Goal: Task Accomplishment & Management: Manage account settings

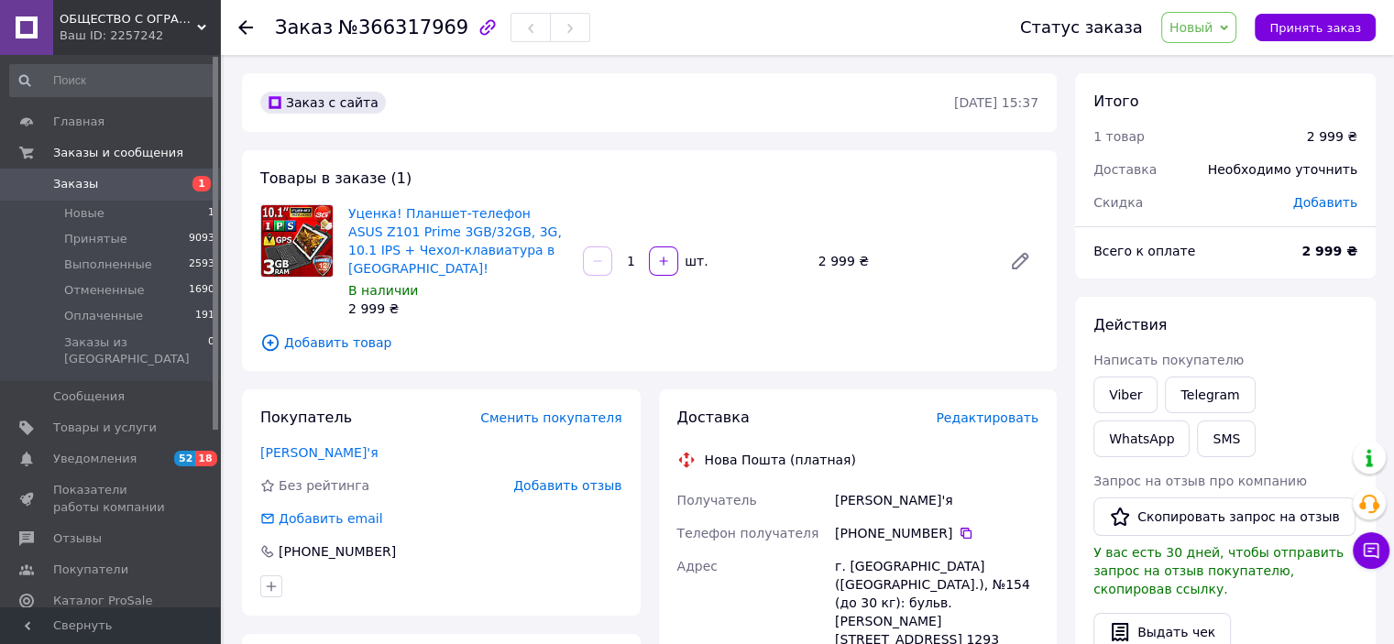
click at [1212, 28] on span "Новый" at bounding box center [1191, 27] width 44 height 15
click at [1213, 61] on li "Принят" at bounding box center [1210, 63] width 97 height 27
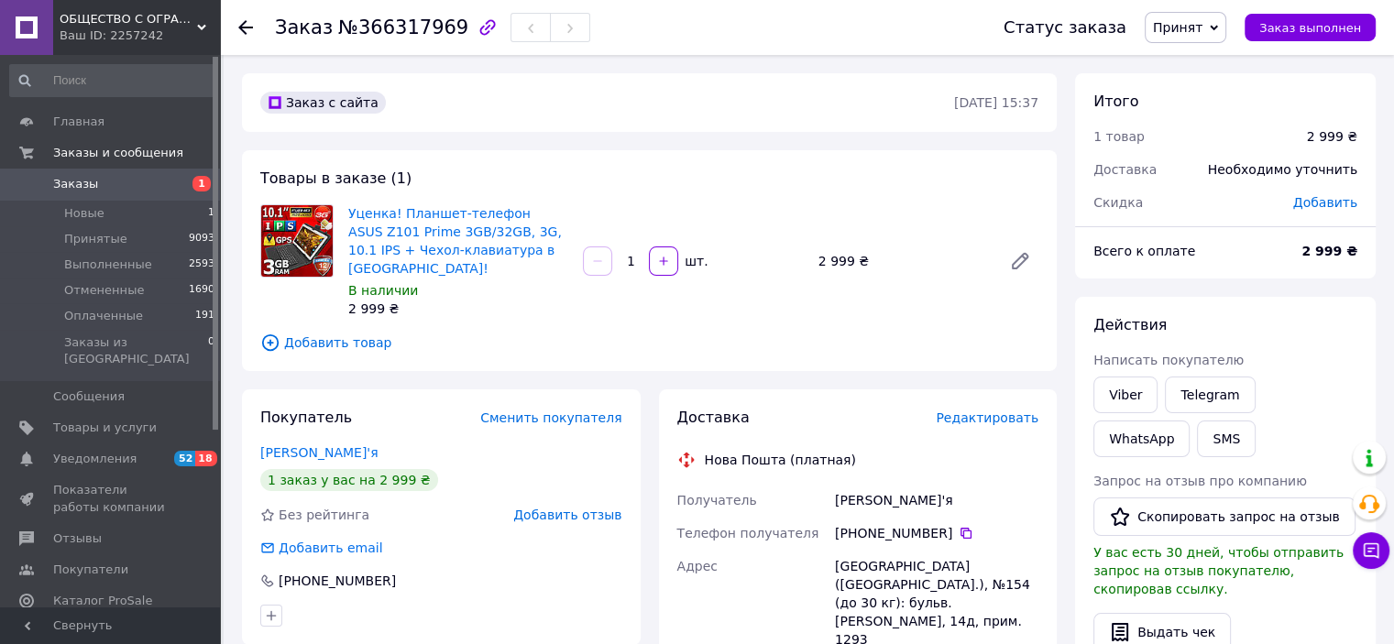
click at [70, 181] on span "Заказы" at bounding box center [75, 184] width 45 height 16
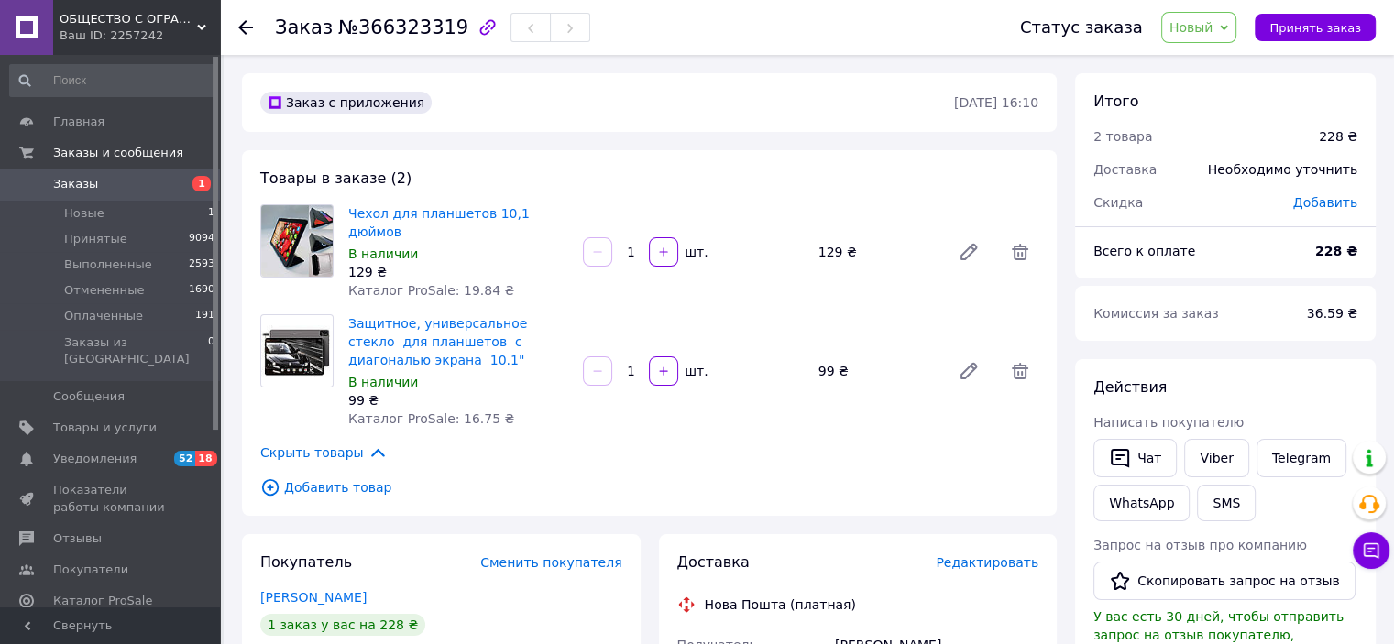
click at [1205, 21] on span "Новый" at bounding box center [1191, 27] width 44 height 15
click at [1193, 64] on li "Принят" at bounding box center [1210, 63] width 97 height 27
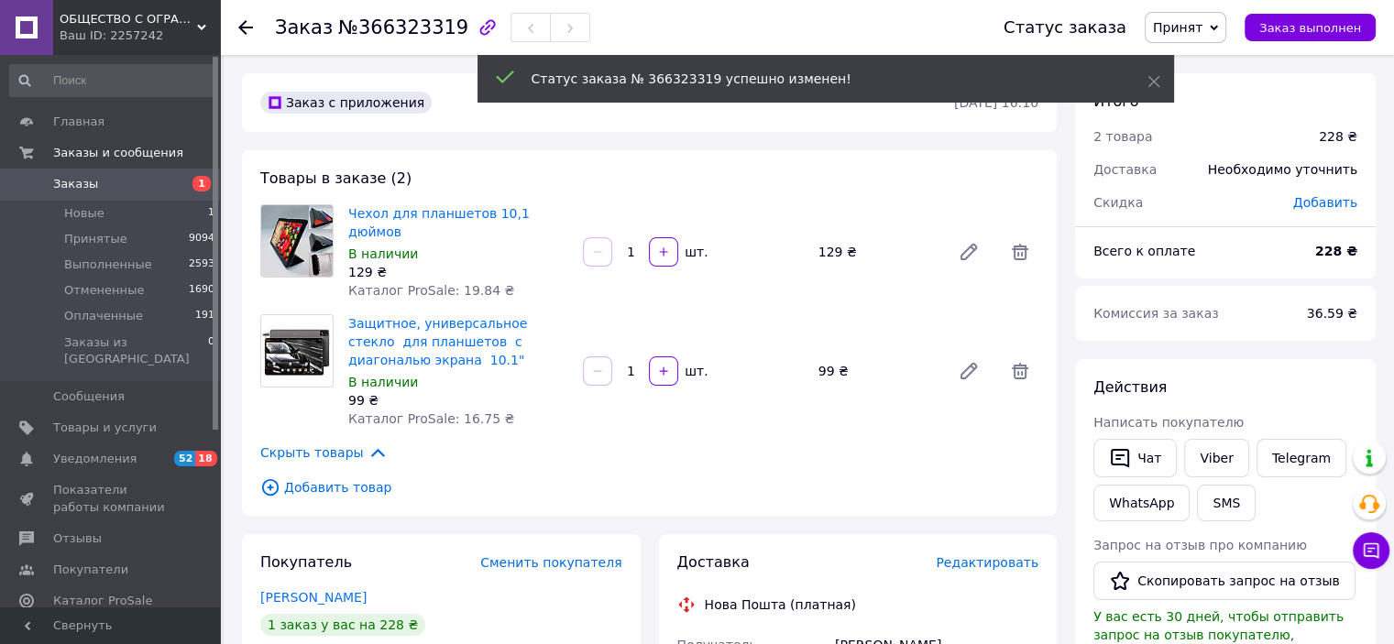
click at [77, 189] on span "Заказы" at bounding box center [75, 184] width 45 height 16
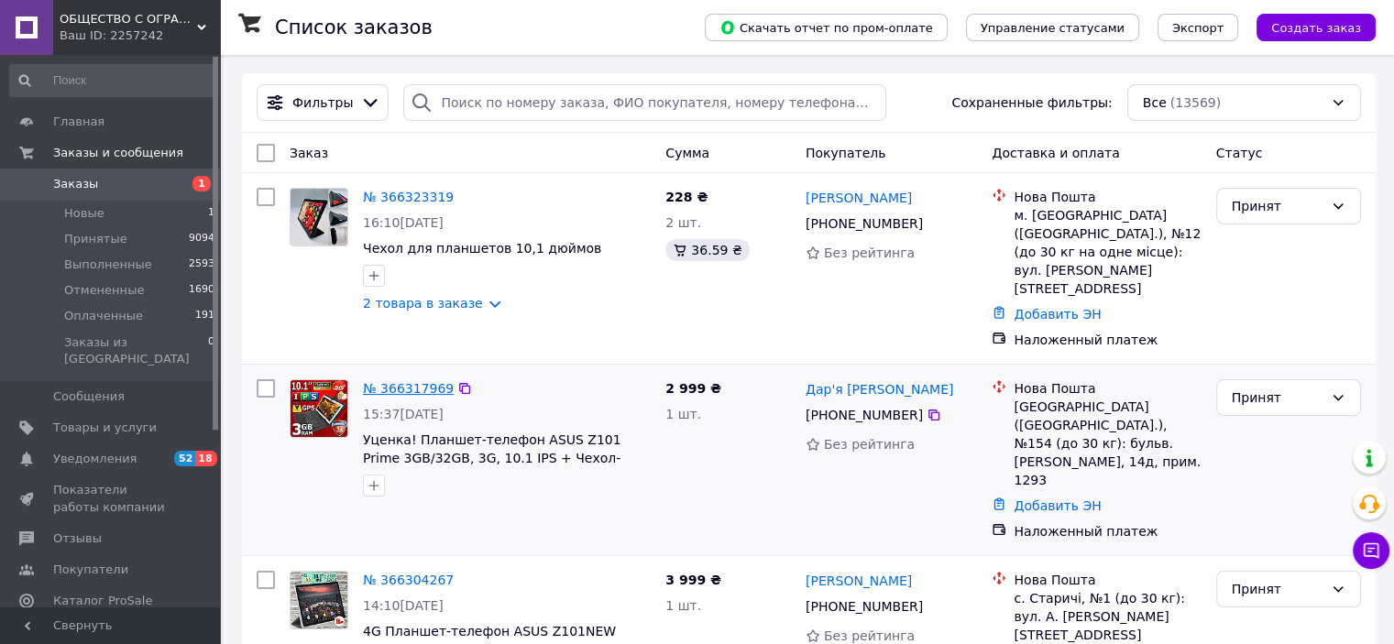
click at [403, 381] on link "№ 366317969" at bounding box center [408, 388] width 91 height 15
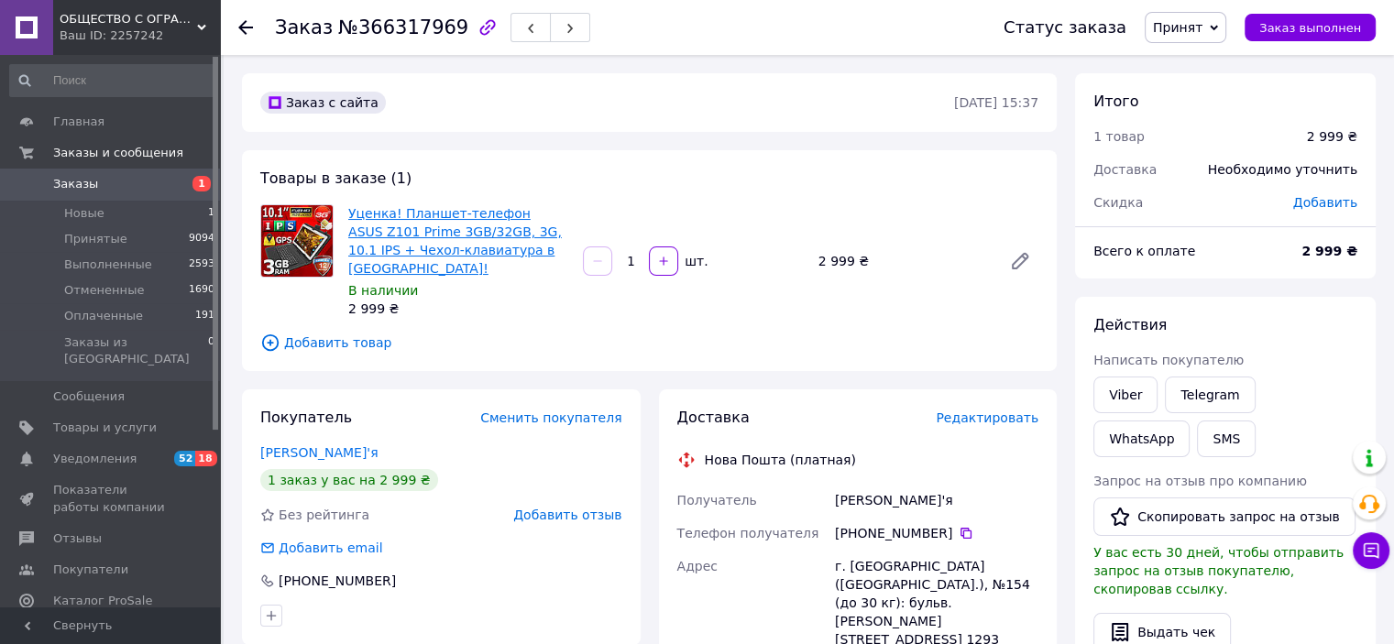
click at [426, 221] on link "Уценка! Планшет-телефон ASUS Z101 Prime 3GB/32GB, 3G, 10.1 IPS + Чехол-клавиату…" at bounding box center [454, 241] width 213 height 70
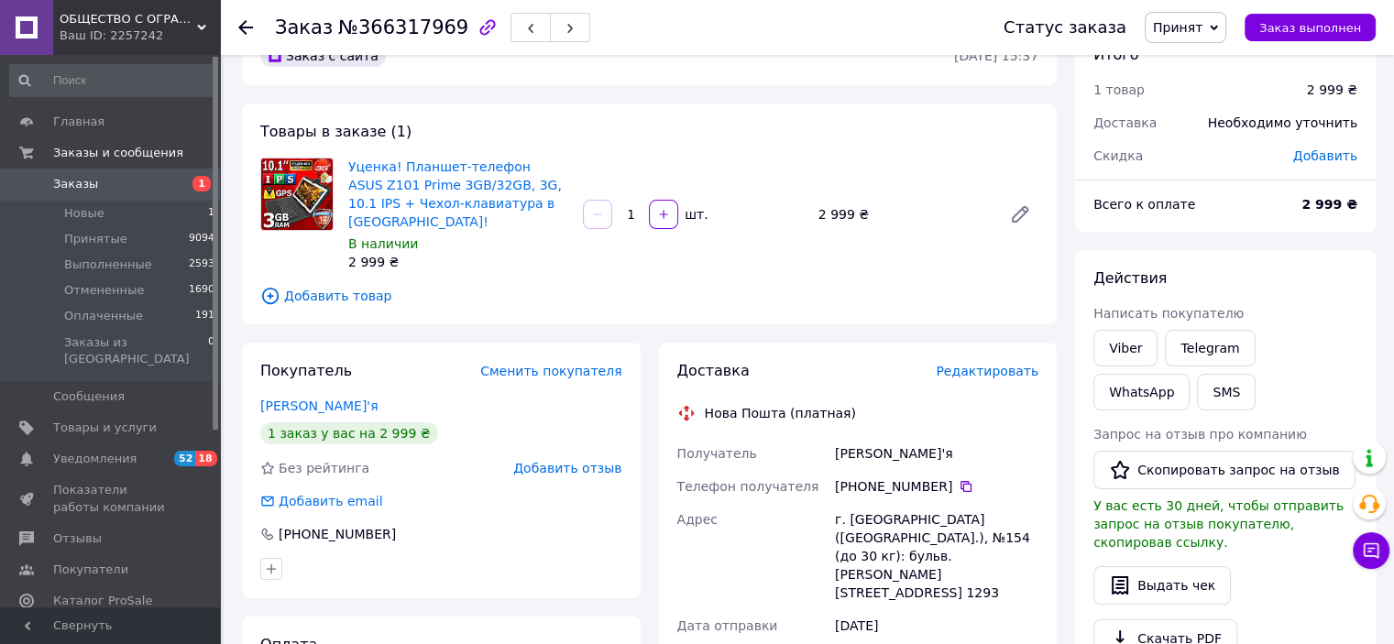
scroll to position [92, 0]
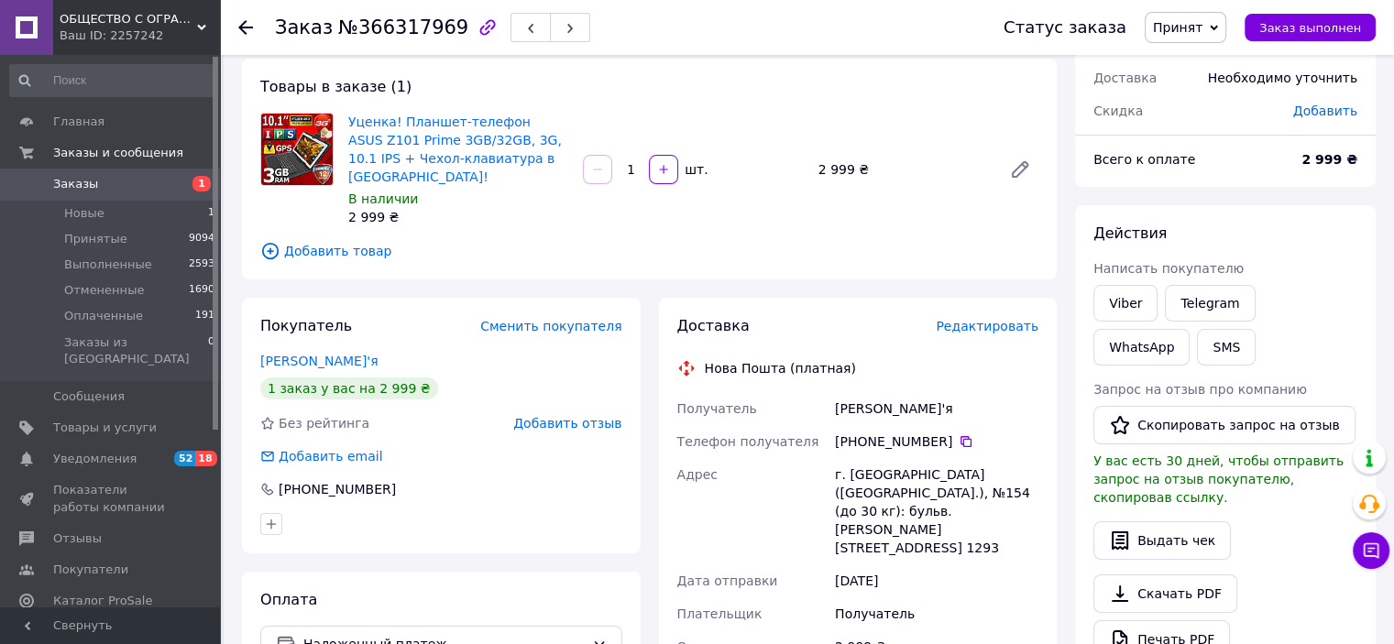
click at [53, 188] on span "Заказы" at bounding box center [75, 184] width 45 height 16
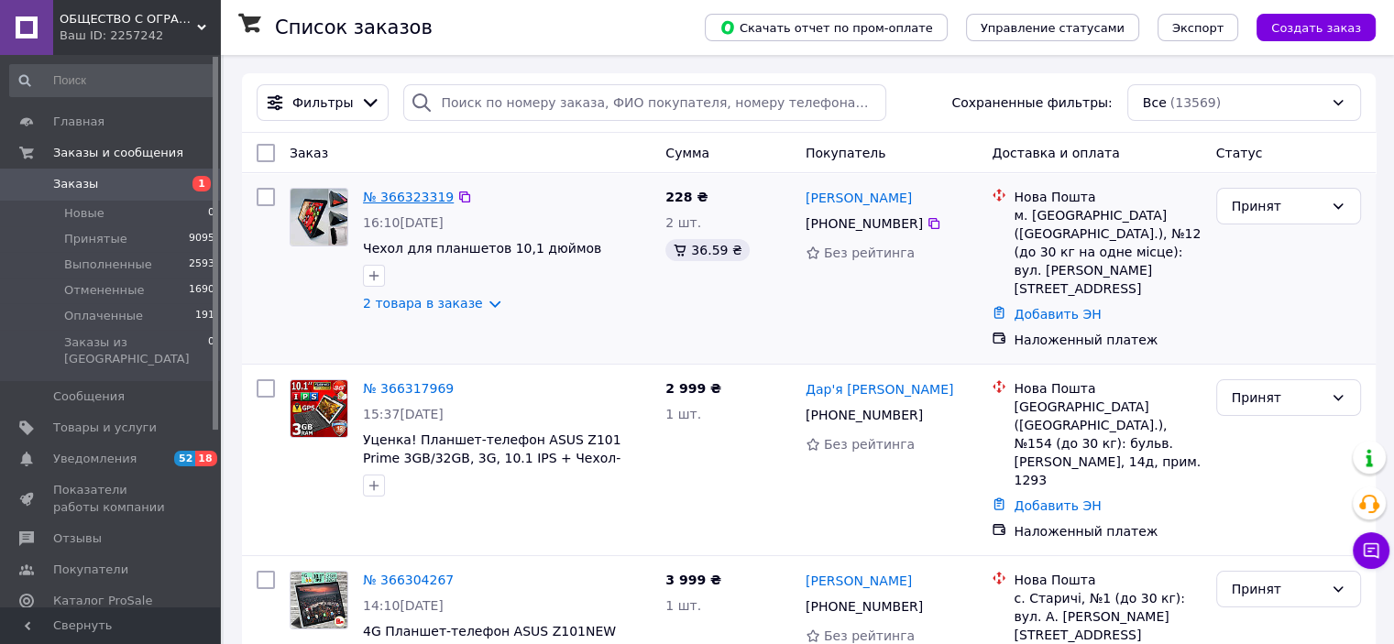
click at [410, 195] on link "№ 366323319" at bounding box center [408, 197] width 91 height 15
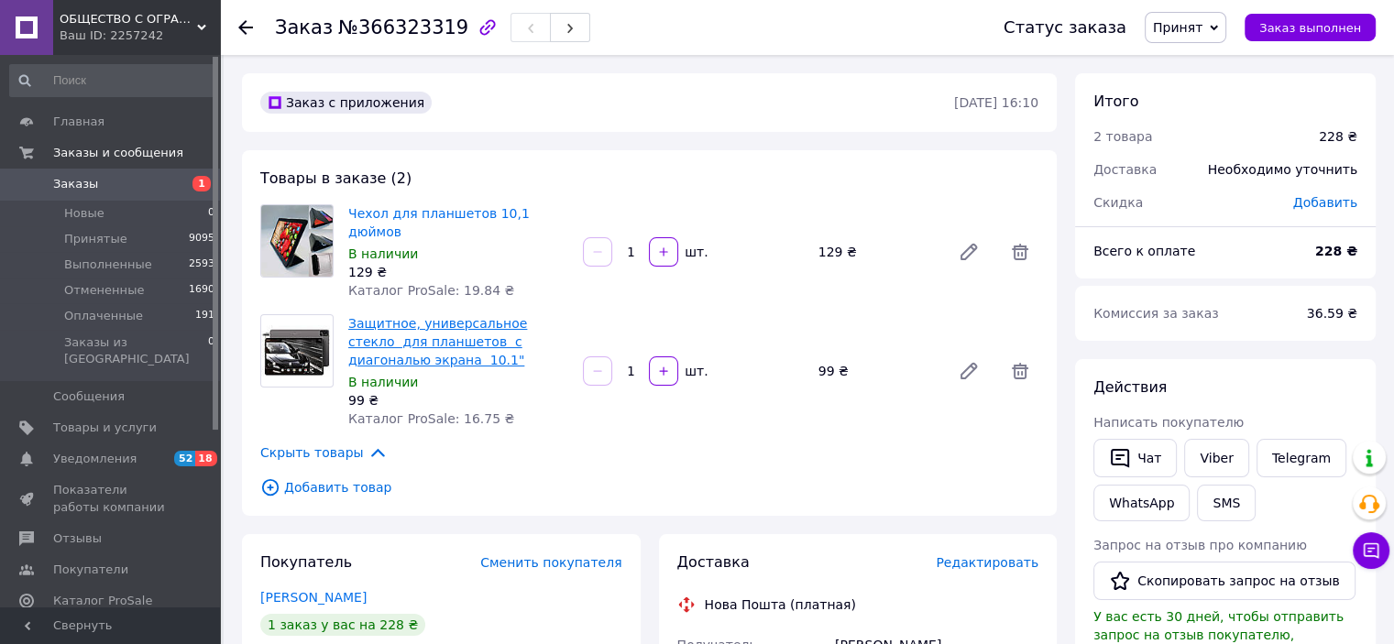
click at [455, 316] on link "Защитное, универсальное стекло для планшетов с диагональю экрана 10.1"" at bounding box center [437, 341] width 179 height 51
click at [1195, 23] on span "Принят" at bounding box center [1177, 27] width 49 height 15
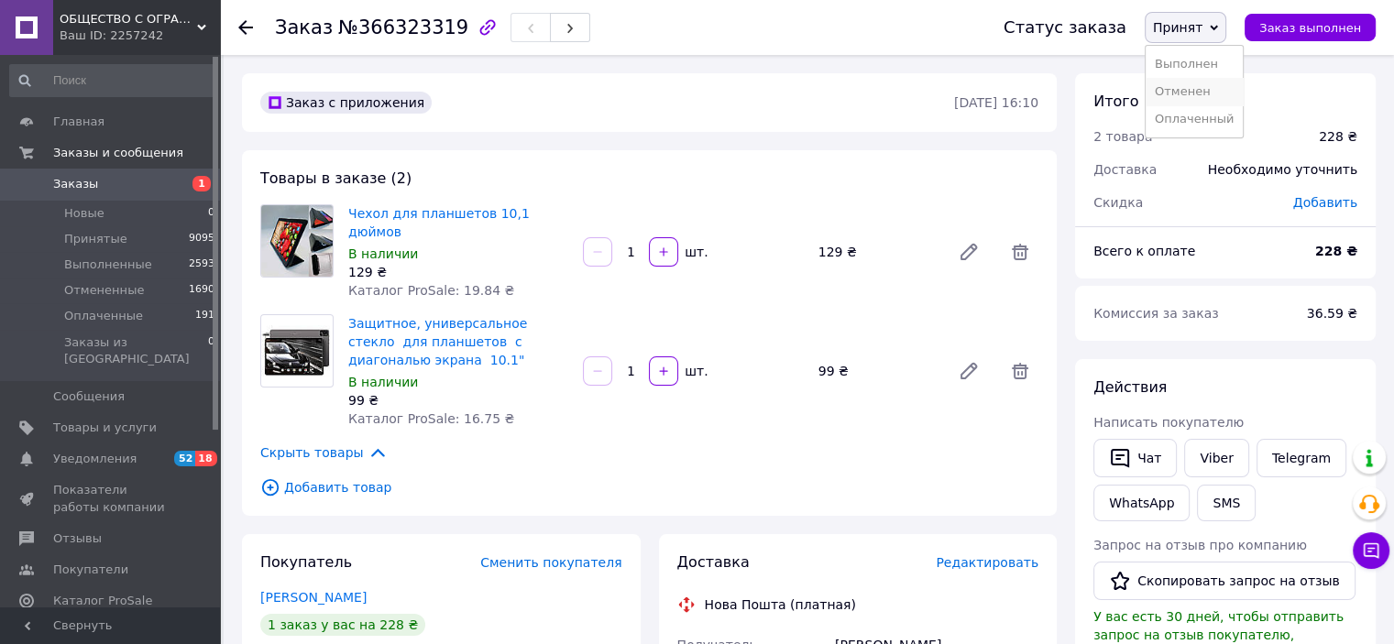
click at [1200, 91] on li "Отменен" at bounding box center [1193, 91] width 97 height 27
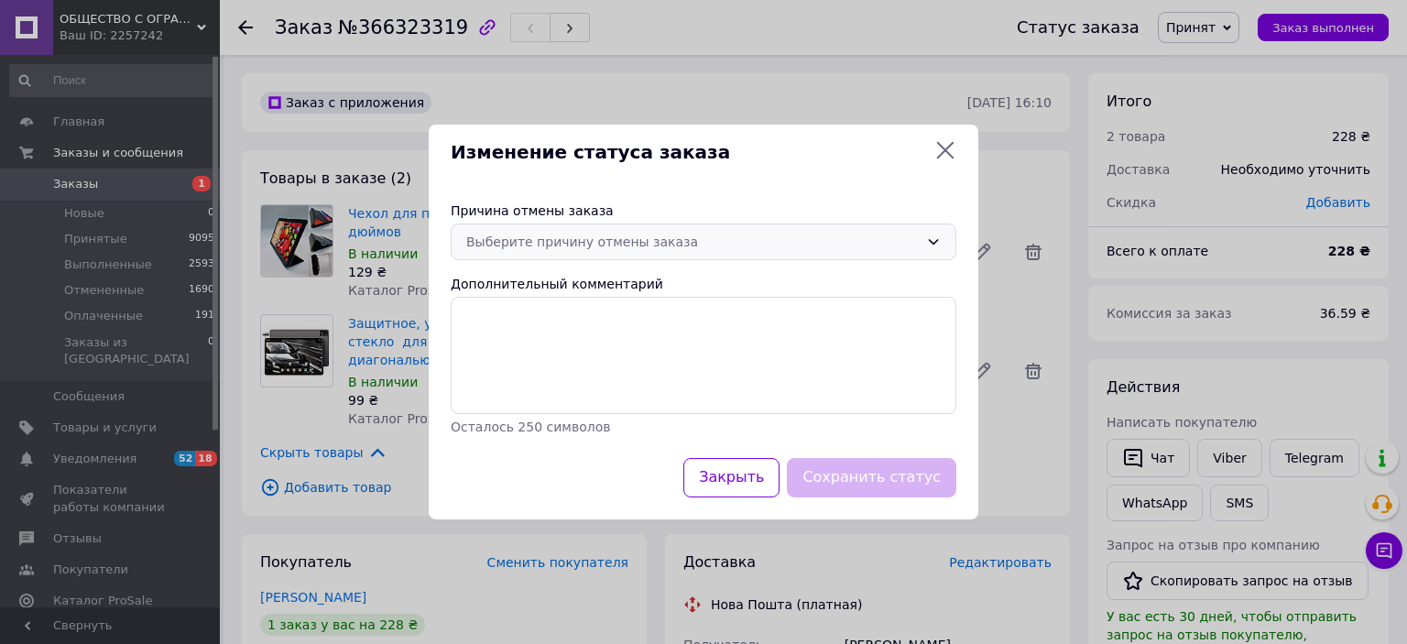
click at [925, 241] on div "Выберите причину отмены заказа" at bounding box center [704, 242] width 506 height 37
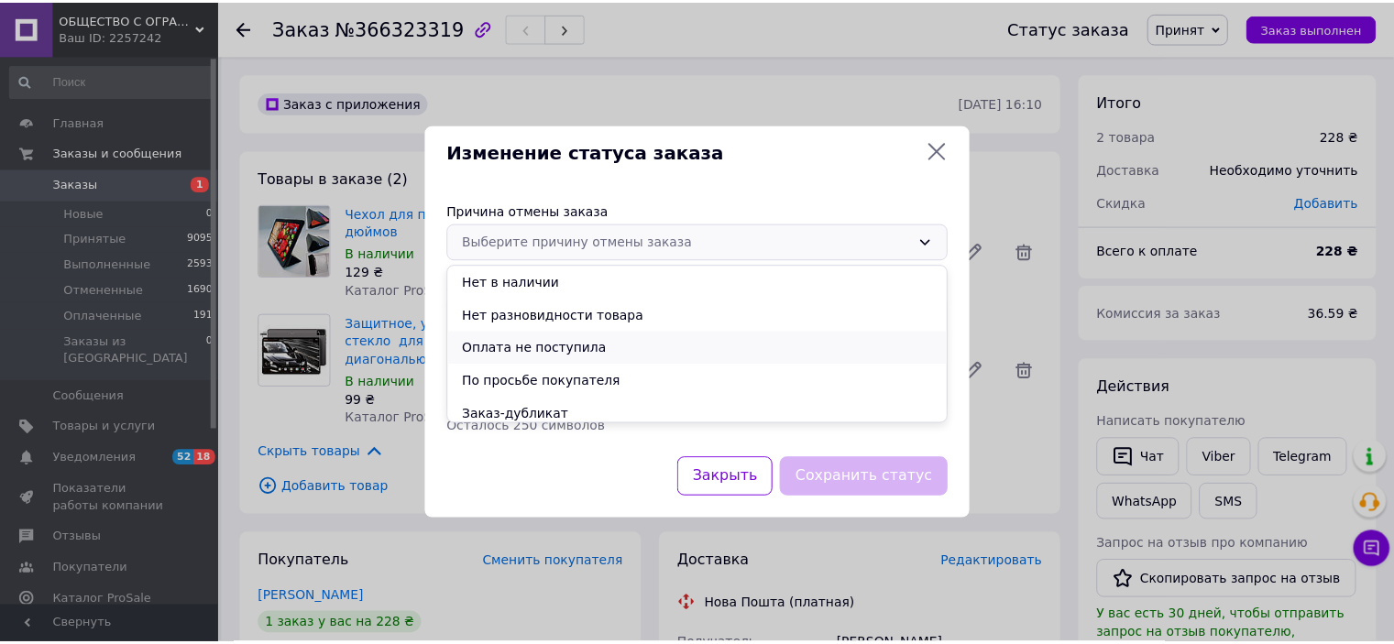
scroll to position [73, 0]
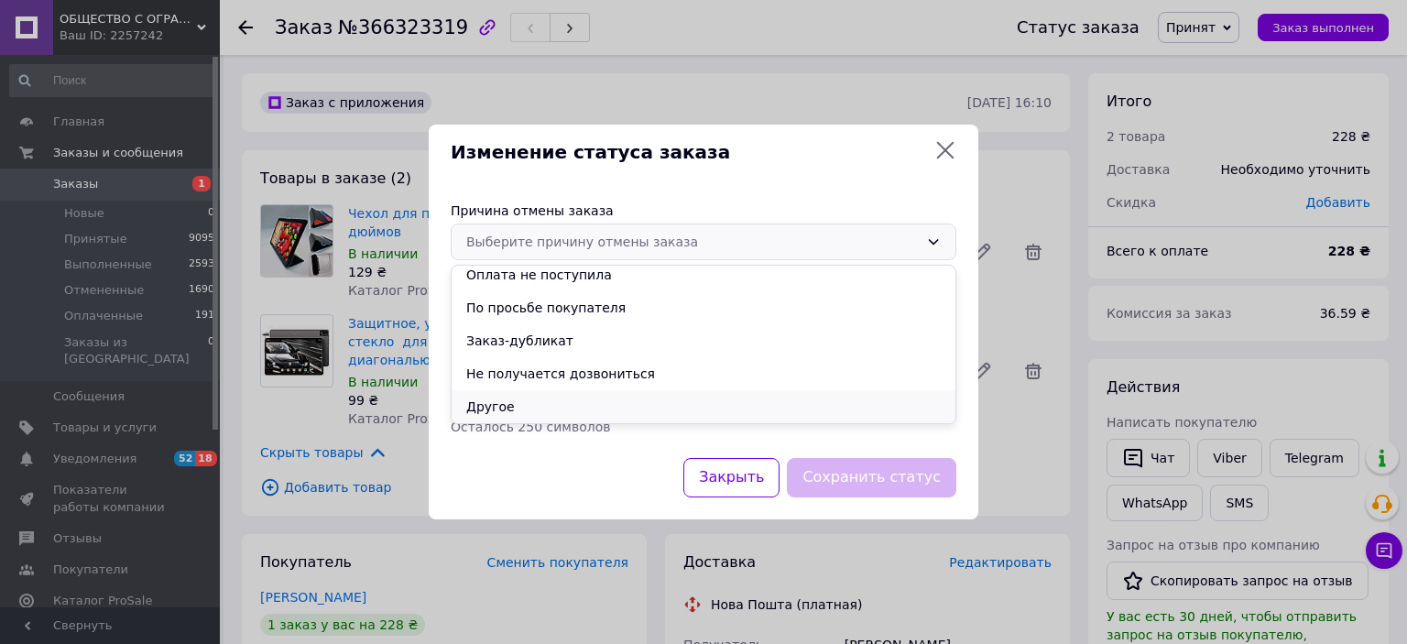
click at [490, 407] on li "Другое" at bounding box center [704, 406] width 504 height 33
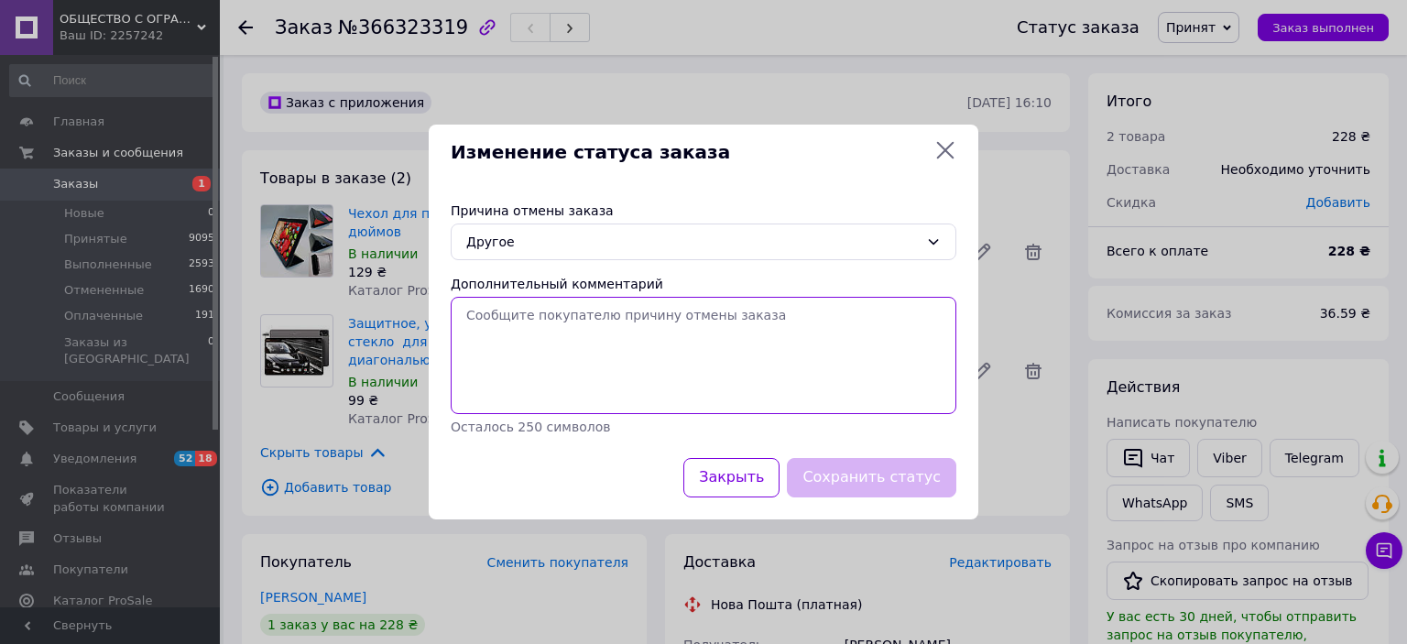
click at [498, 322] on textarea "Дополнительный комментарий" at bounding box center [704, 355] width 506 height 117
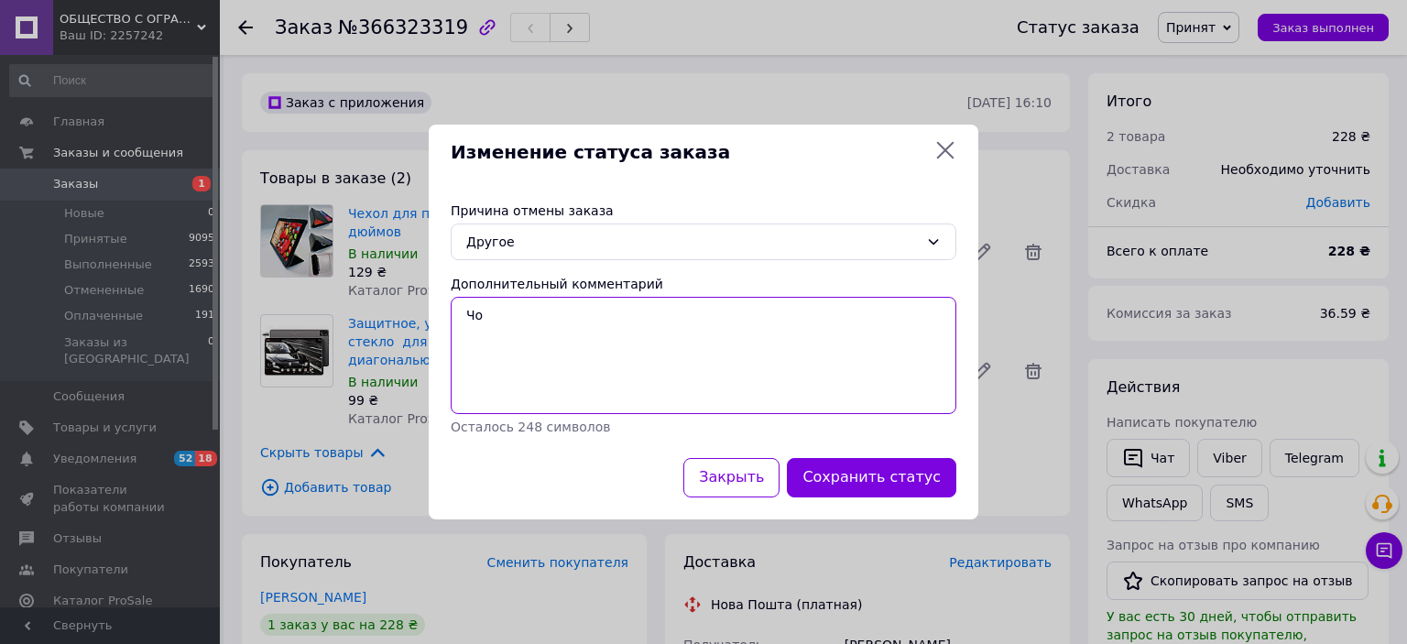
type textarea "Ч"
type textarea "Аксесуари не підходять за розмірами"
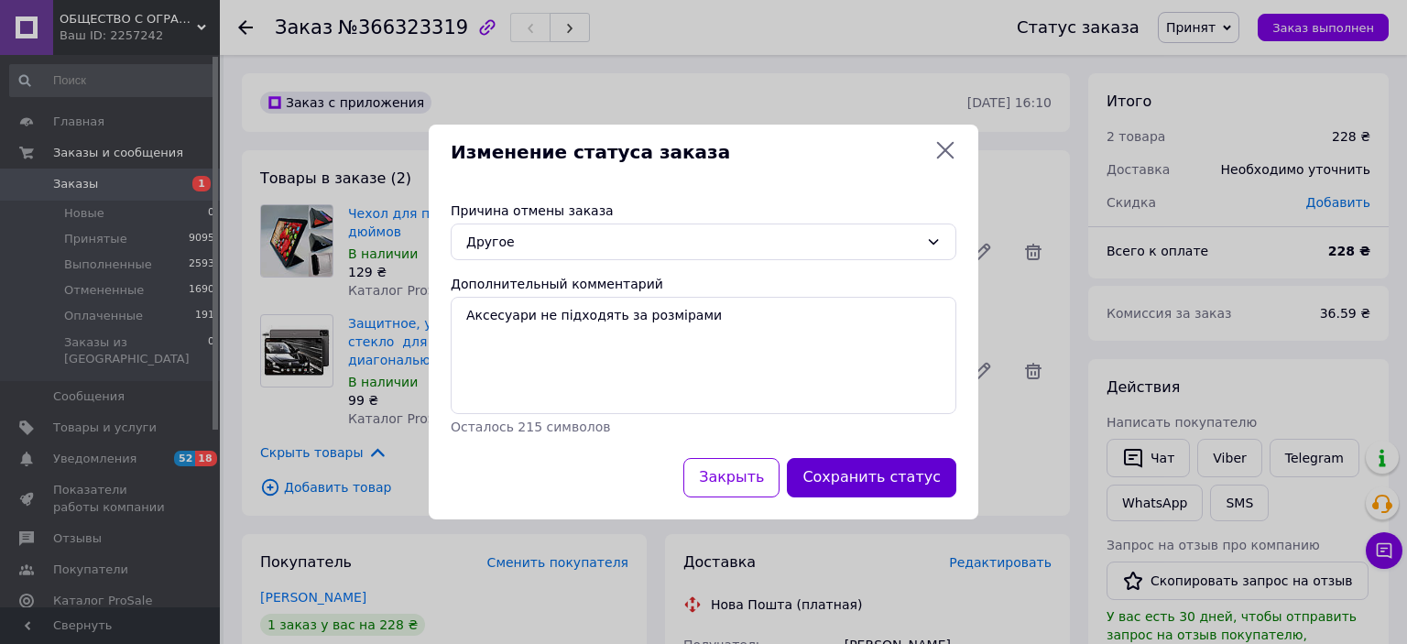
click at [860, 477] on button "Сохранить статус" at bounding box center [872, 477] width 170 height 39
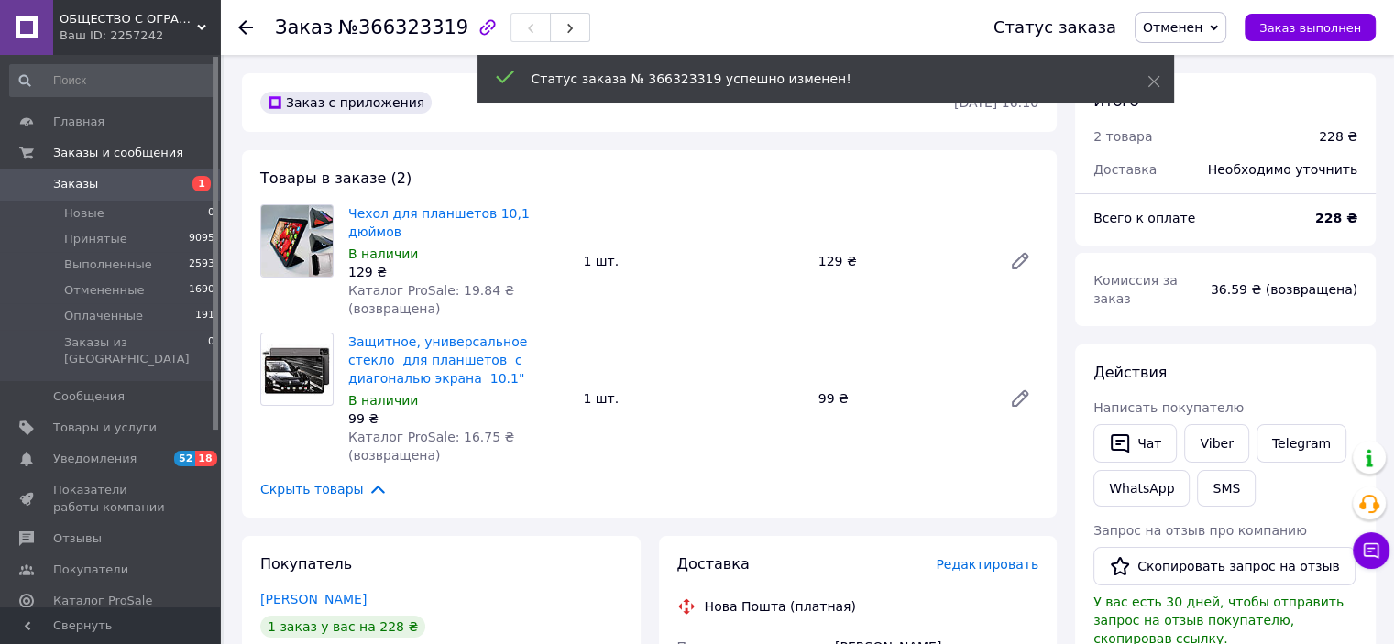
click at [115, 176] on span "Заказы" at bounding box center [111, 184] width 116 height 16
